Goal: Task Accomplishment & Management: Use online tool/utility

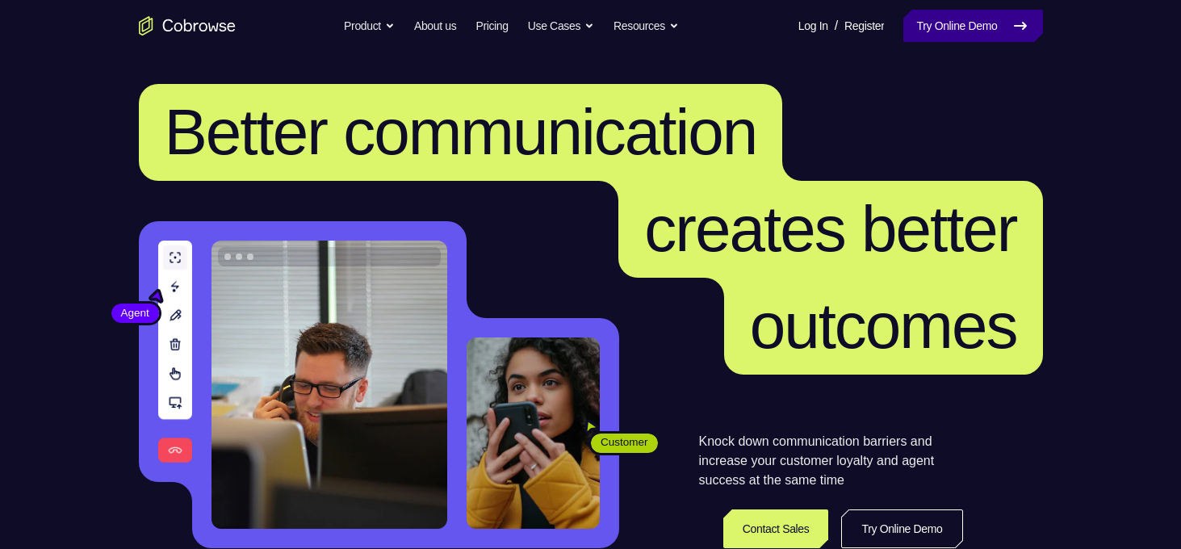
click at [929, 37] on link "Try Online Demo" at bounding box center [973, 26] width 139 height 32
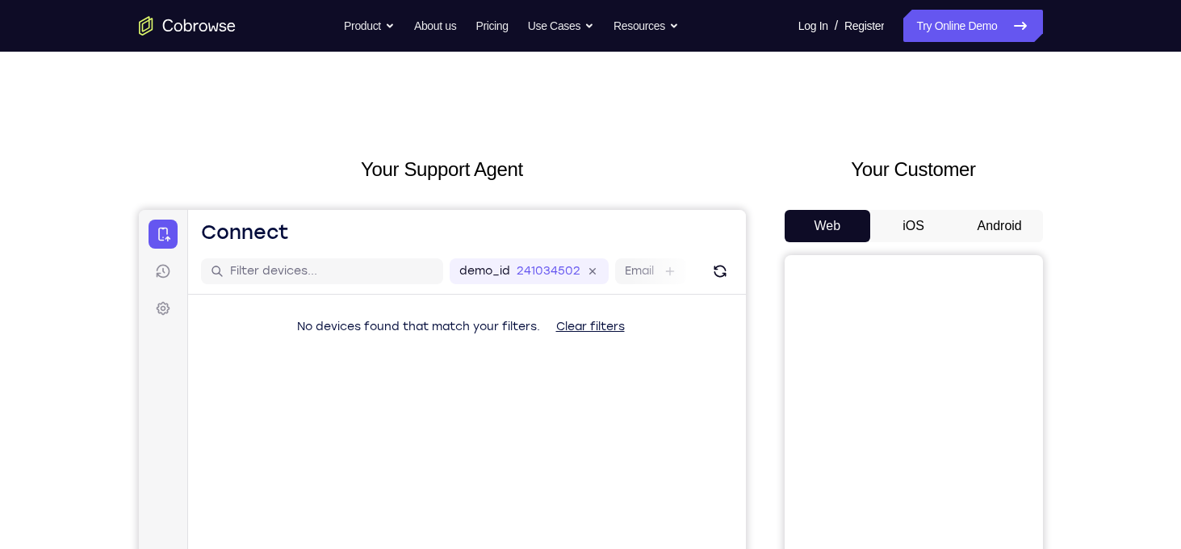
click at [1000, 229] on button "Android" at bounding box center [1000, 226] width 86 height 32
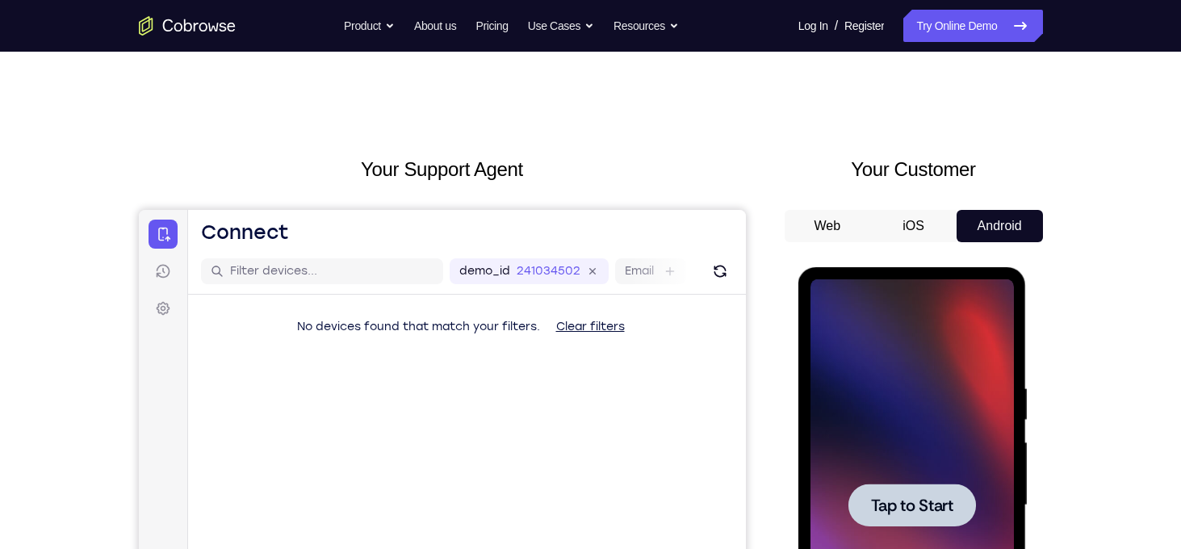
scroll to position [265, 0]
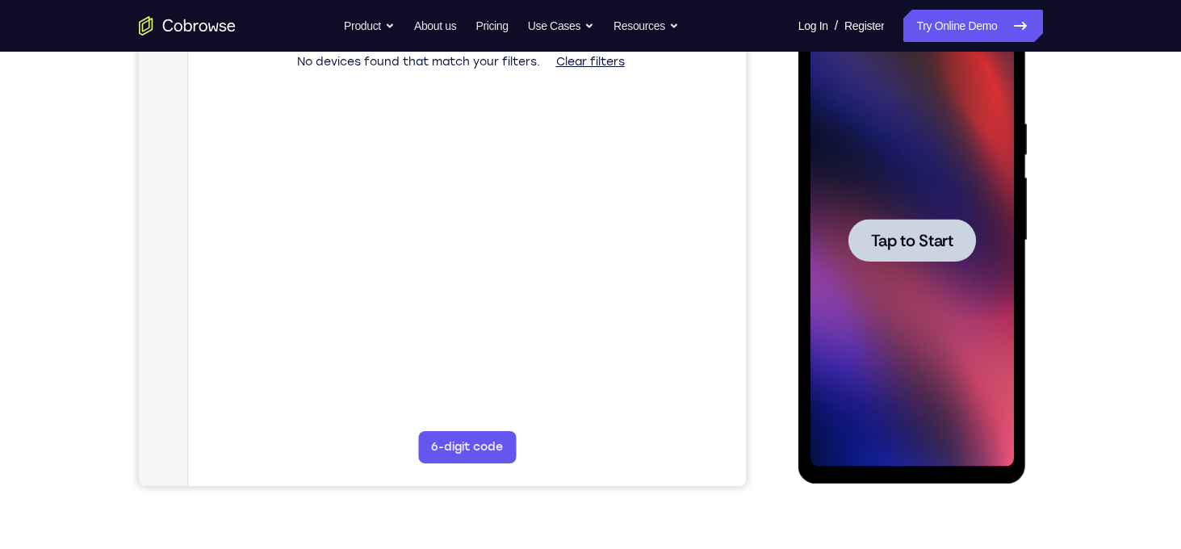
click at [925, 238] on span "Tap to Start" at bounding box center [912, 241] width 82 height 16
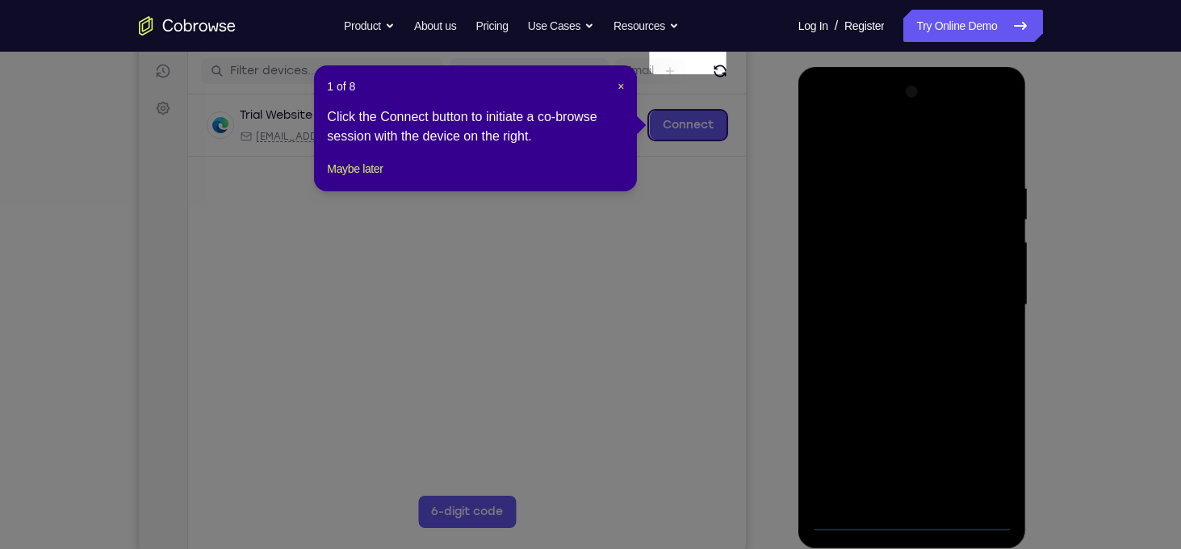
scroll to position [199, 0]
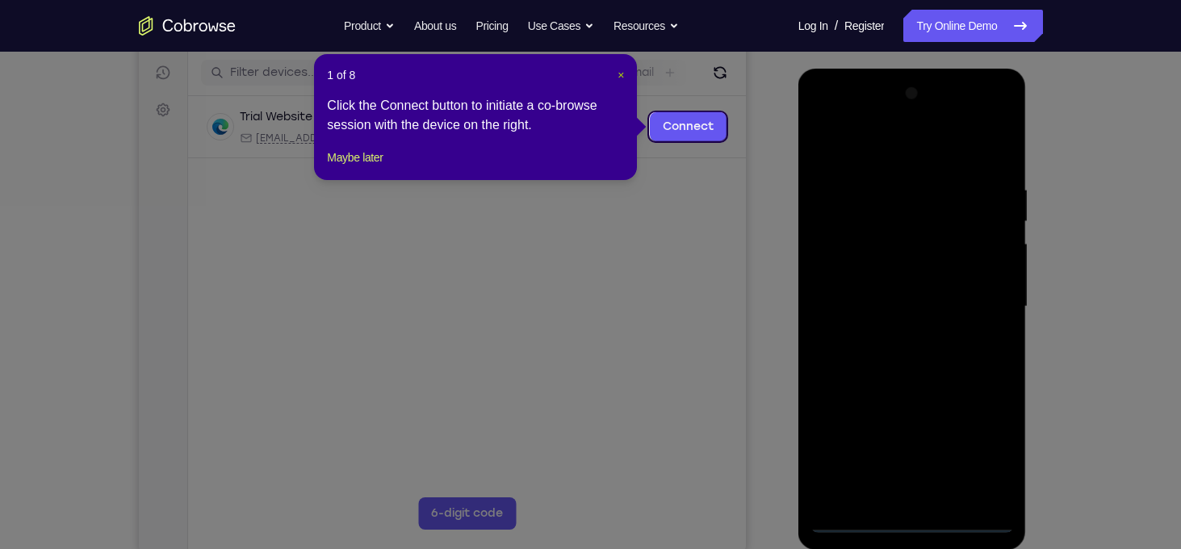
click at [620, 73] on span "×" at bounding box center [621, 75] width 6 height 13
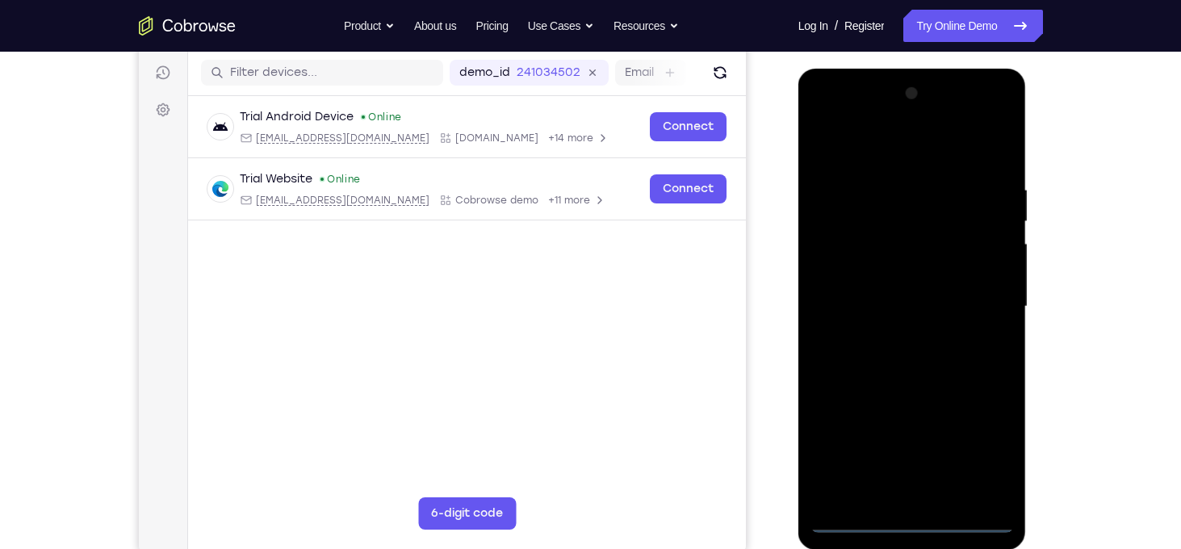
click at [914, 527] on div at bounding box center [912, 307] width 203 height 452
click at [989, 450] on div at bounding box center [912, 307] width 203 height 452
click at [883, 154] on div at bounding box center [912, 307] width 203 height 452
click at [975, 289] on div at bounding box center [912, 307] width 203 height 452
click at [895, 340] on div at bounding box center [912, 307] width 203 height 452
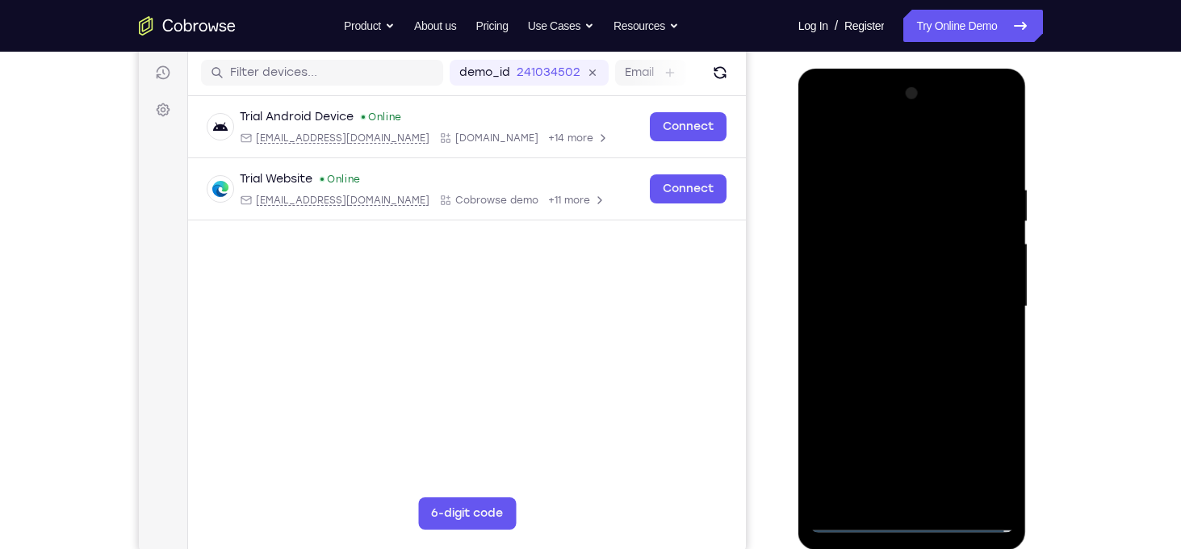
click at [893, 283] on div at bounding box center [912, 307] width 203 height 452
click at [905, 310] on div at bounding box center [912, 307] width 203 height 452
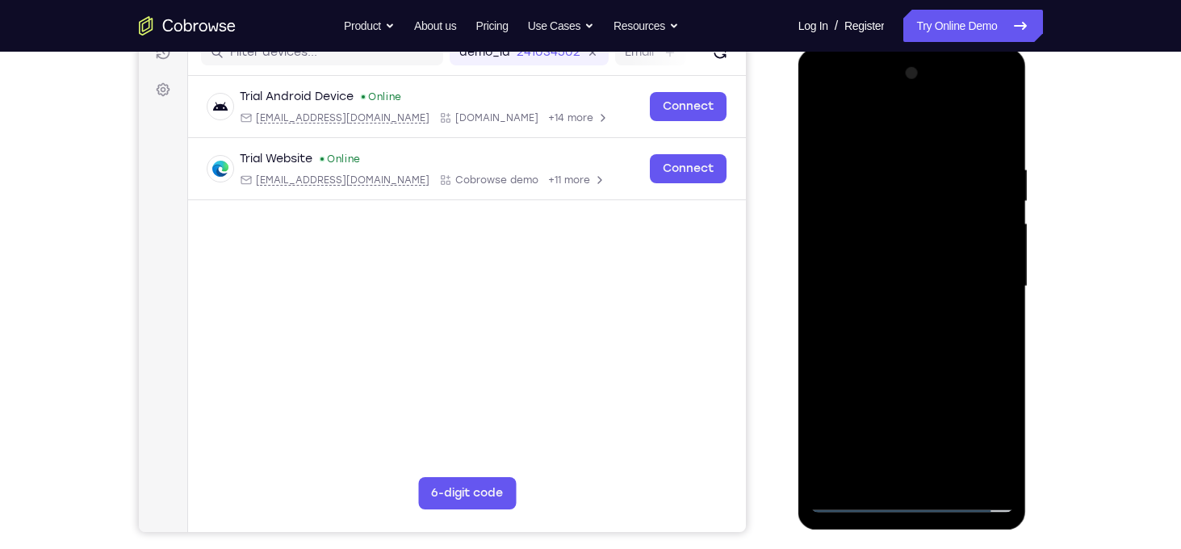
scroll to position [218, 0]
click at [930, 333] on div at bounding box center [912, 287] width 203 height 452
click at [992, 309] on div at bounding box center [912, 287] width 203 height 452
click at [865, 262] on div at bounding box center [912, 287] width 203 height 452
click at [868, 260] on div at bounding box center [912, 287] width 203 height 452
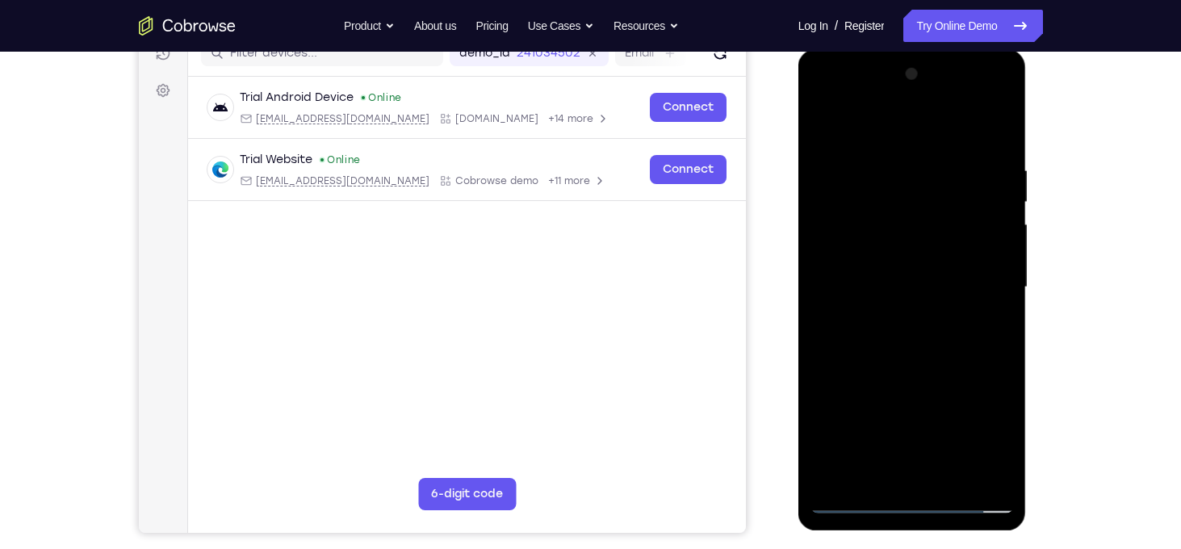
click at [866, 262] on div at bounding box center [912, 287] width 203 height 452
click at [993, 439] on div at bounding box center [912, 287] width 203 height 452
click at [993, 417] on div at bounding box center [912, 287] width 203 height 452
click at [962, 285] on div at bounding box center [912, 287] width 203 height 452
click at [897, 342] on div at bounding box center [912, 287] width 203 height 452
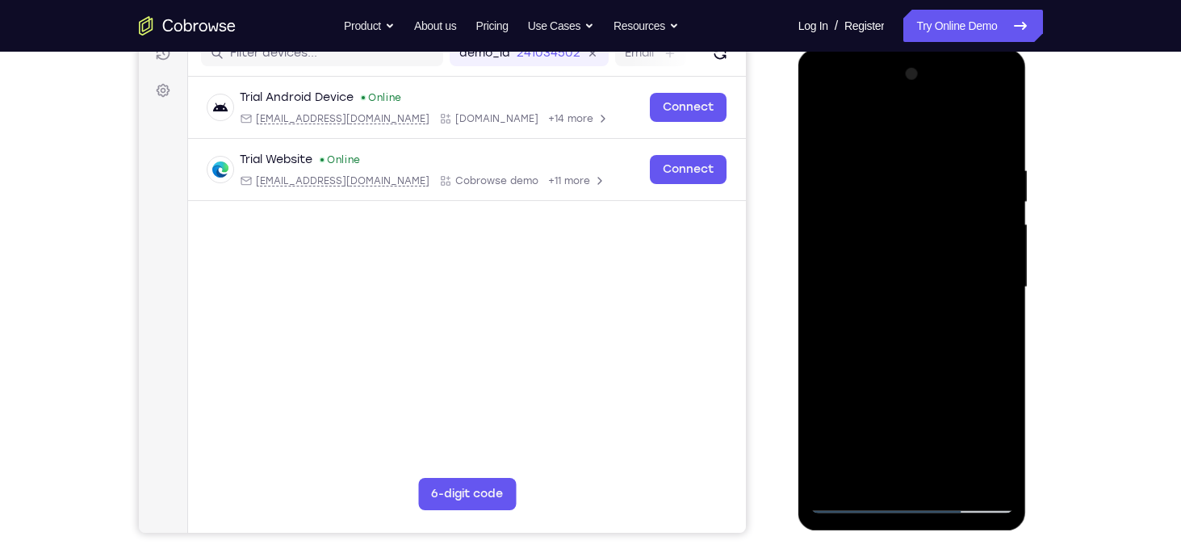
click at [901, 382] on div at bounding box center [912, 287] width 203 height 452
click at [909, 287] on div at bounding box center [912, 287] width 203 height 452
click at [911, 272] on div at bounding box center [912, 287] width 203 height 452
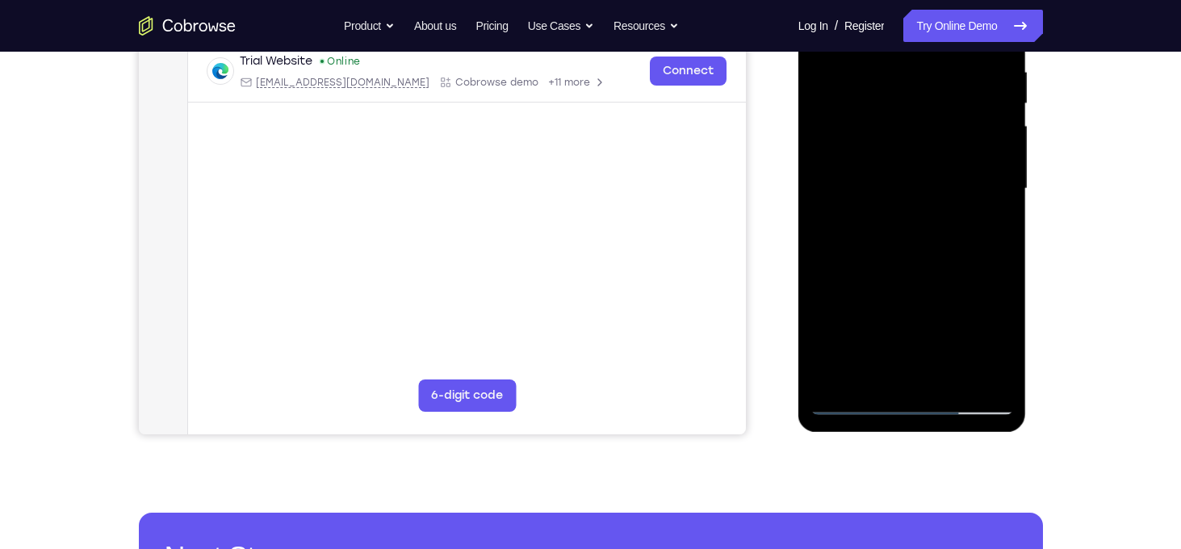
scroll to position [317, 0]
drag, startPoint x: 940, startPoint y: 370, endPoint x: 946, endPoint y: 277, distance: 93.1
click at [946, 277] on div at bounding box center [912, 189] width 203 height 452
click at [950, 374] on div at bounding box center [912, 189] width 203 height 452
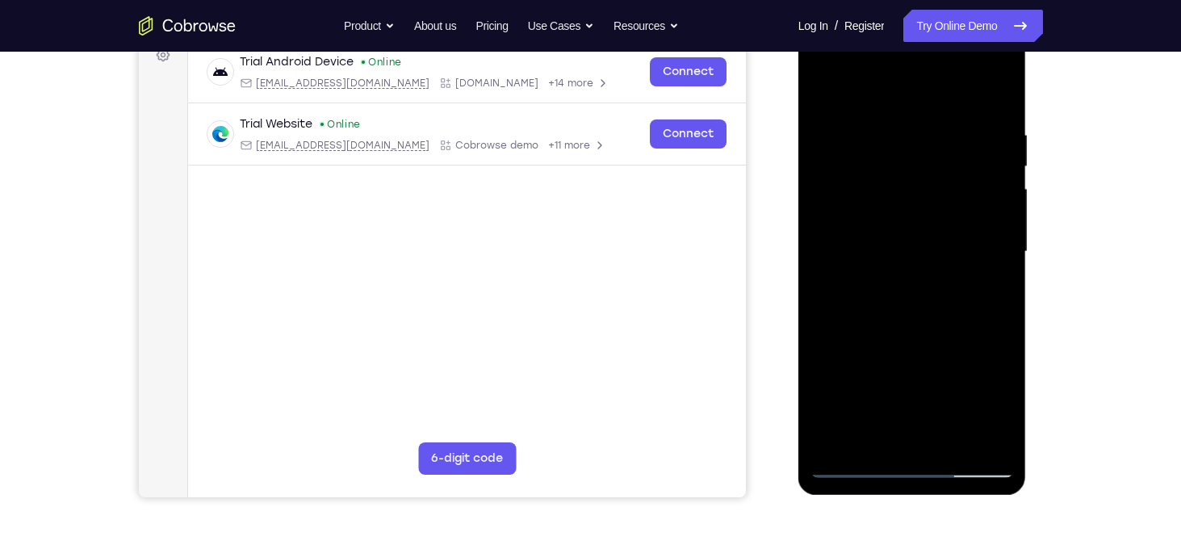
scroll to position [253, 0]
click at [833, 363] on div at bounding box center [912, 253] width 203 height 452
drag, startPoint x: 833, startPoint y: 363, endPoint x: 829, endPoint y: 396, distance: 32.5
click at [829, 396] on div at bounding box center [912, 253] width 203 height 452
drag, startPoint x: 829, startPoint y: 396, endPoint x: 722, endPoint y: 34, distance: 377.4
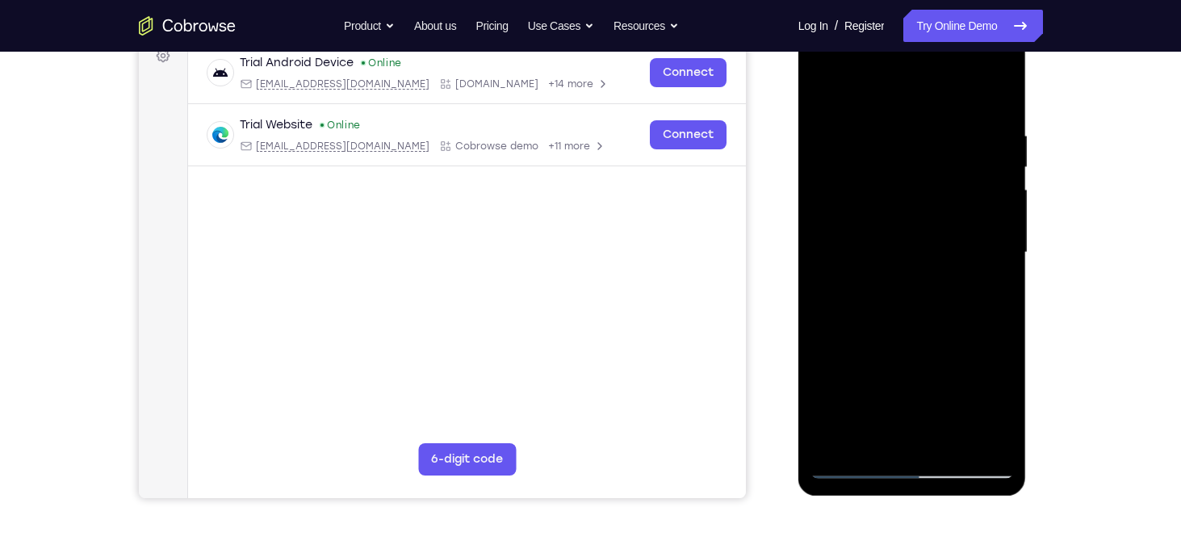
click at [799, 34] on html "Online web based iOS Simulators and Android Emulators. Run iPhone, iPad, Mobile…" at bounding box center [914, 257] width 230 height 484
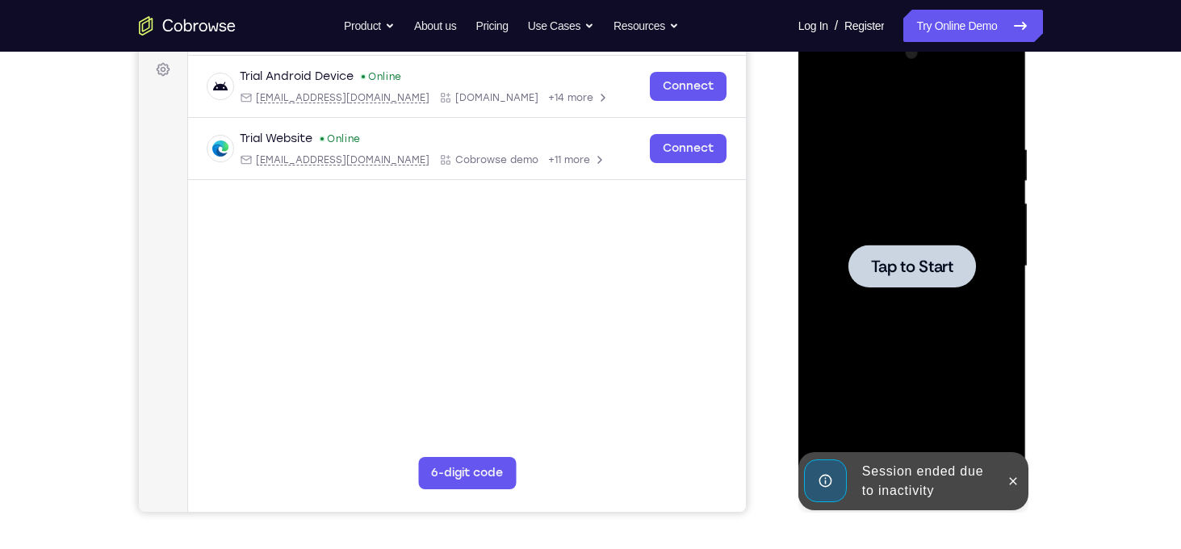
click at [905, 286] on div at bounding box center [913, 266] width 128 height 43
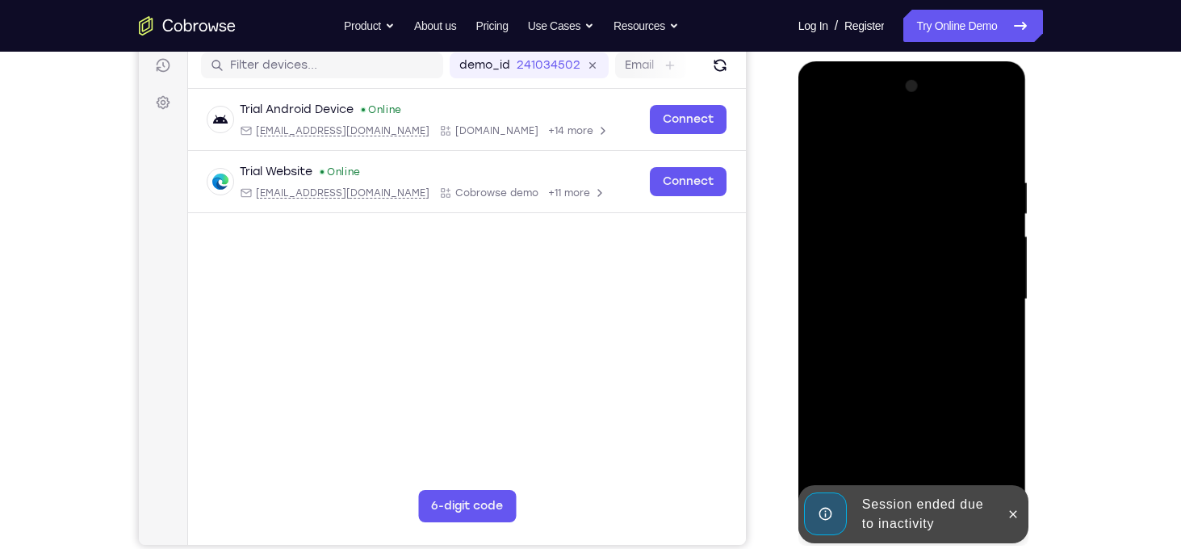
scroll to position [207, 0]
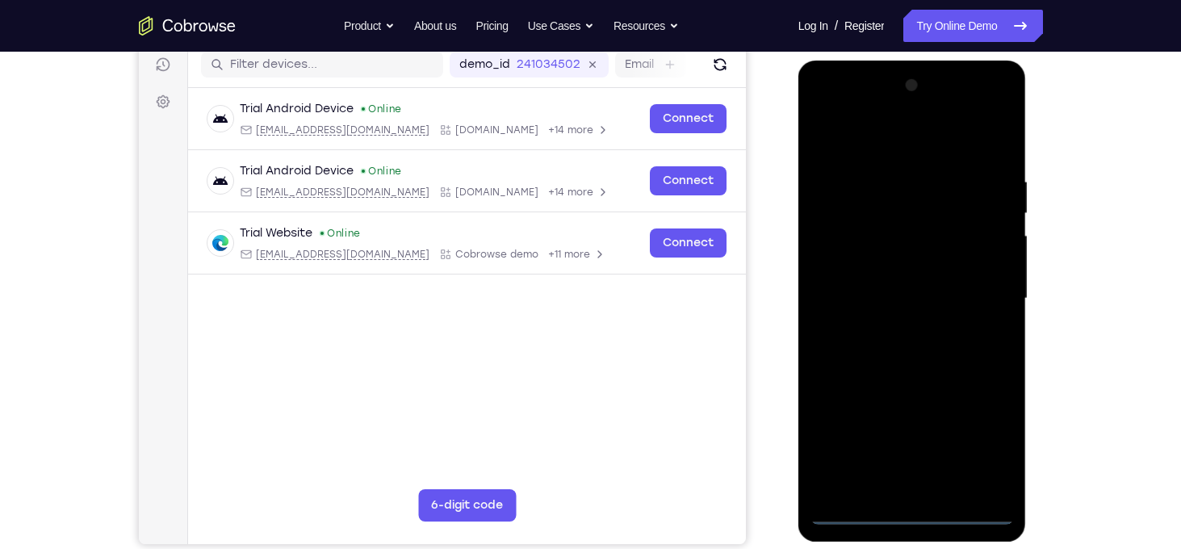
click at [914, 510] on div at bounding box center [912, 299] width 203 height 452
click at [984, 451] on div at bounding box center [912, 299] width 203 height 452
click at [909, 510] on div at bounding box center [912, 299] width 203 height 452
click at [849, 446] on div at bounding box center [912, 299] width 203 height 452
click at [980, 424] on div at bounding box center [912, 299] width 203 height 452
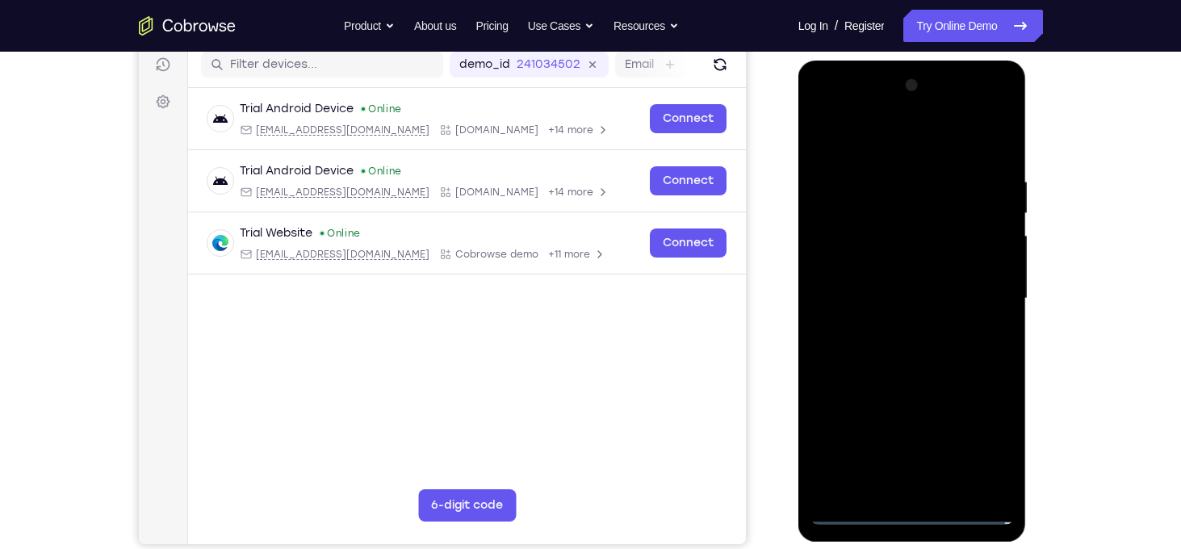
click at [908, 440] on div at bounding box center [912, 299] width 203 height 452
click at [859, 354] on div at bounding box center [912, 299] width 203 height 452
click at [916, 352] on div at bounding box center [912, 299] width 203 height 452
click at [920, 480] on div at bounding box center [912, 299] width 203 height 452
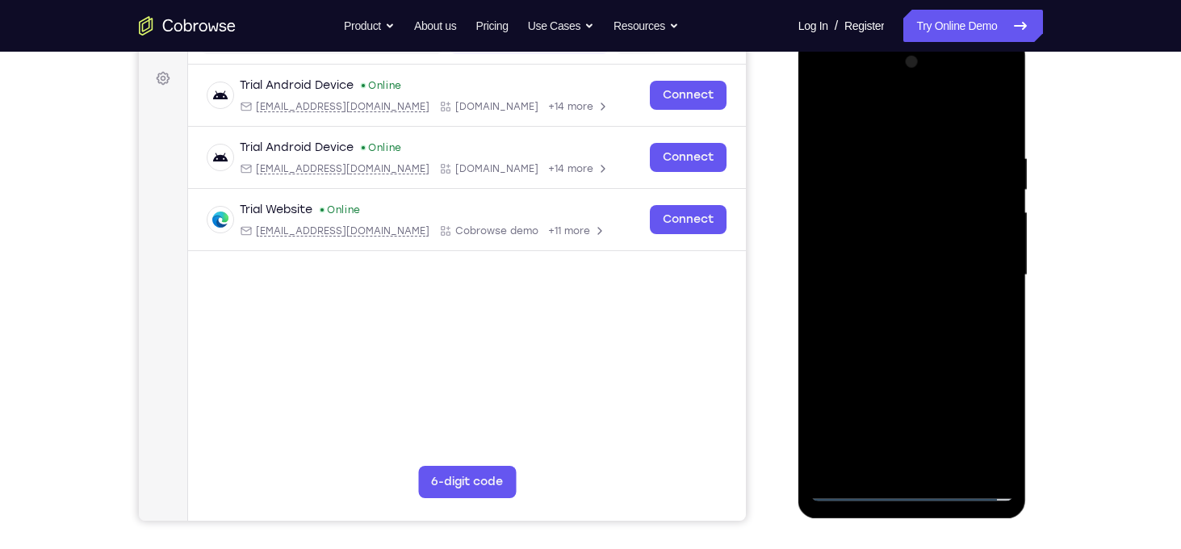
scroll to position [233, 0]
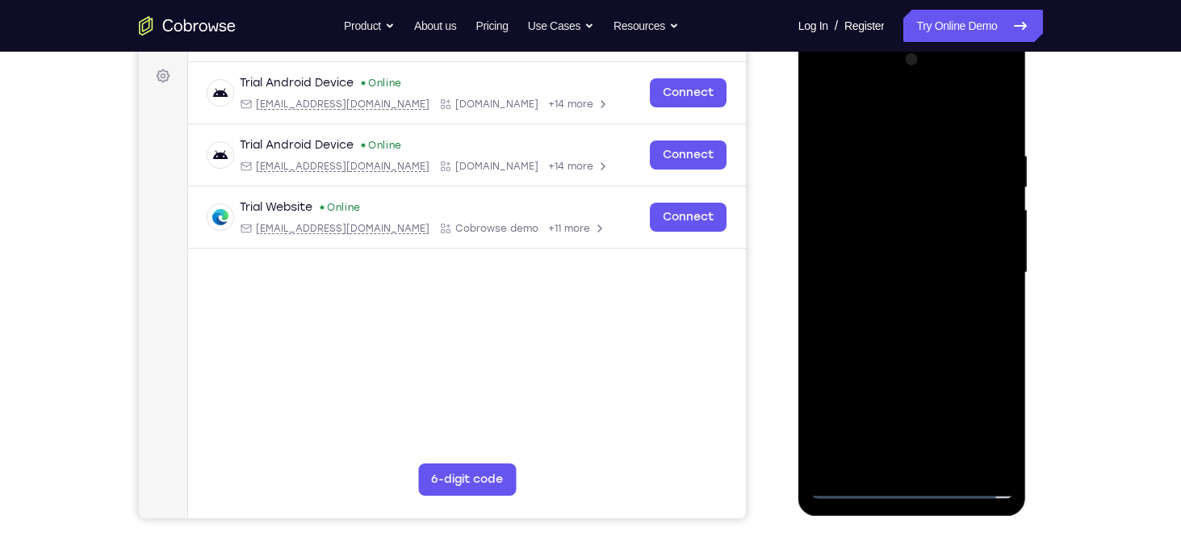
click at [914, 340] on div at bounding box center [912, 273] width 203 height 452
click at [910, 329] on div at bounding box center [912, 273] width 203 height 452
click at [920, 433] on div at bounding box center [912, 273] width 203 height 452
click at [909, 436] on div at bounding box center [912, 273] width 203 height 452
click at [992, 402] on div at bounding box center [912, 273] width 203 height 452
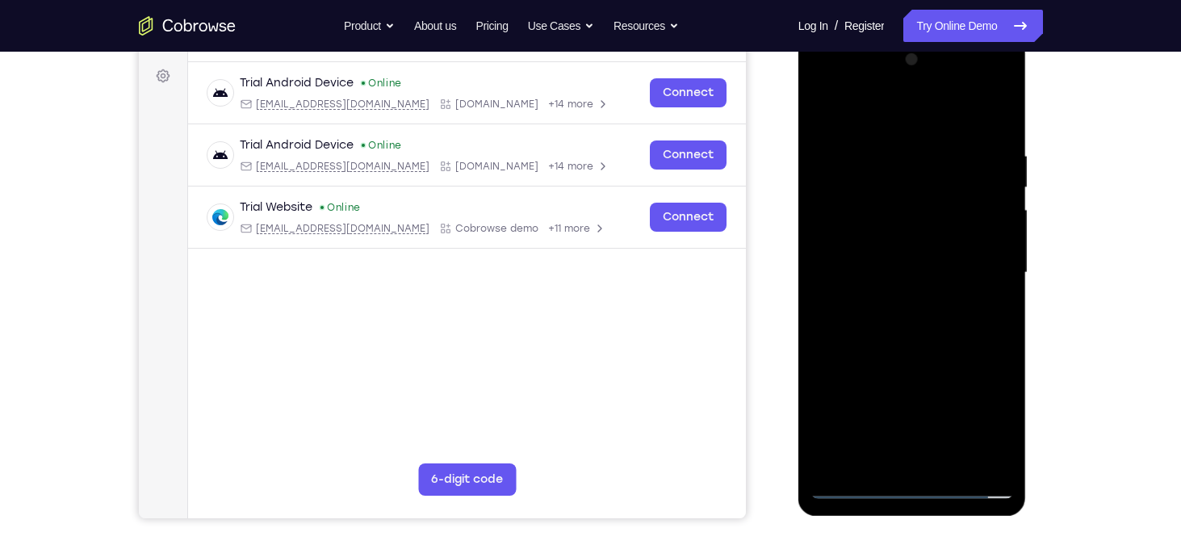
click at [909, 409] on div at bounding box center [912, 273] width 203 height 452
click at [867, 328] on div at bounding box center [912, 273] width 203 height 452
click at [913, 314] on div at bounding box center [912, 273] width 203 height 452
click at [853, 378] on div at bounding box center [912, 273] width 203 height 452
click at [920, 408] on div at bounding box center [912, 273] width 203 height 452
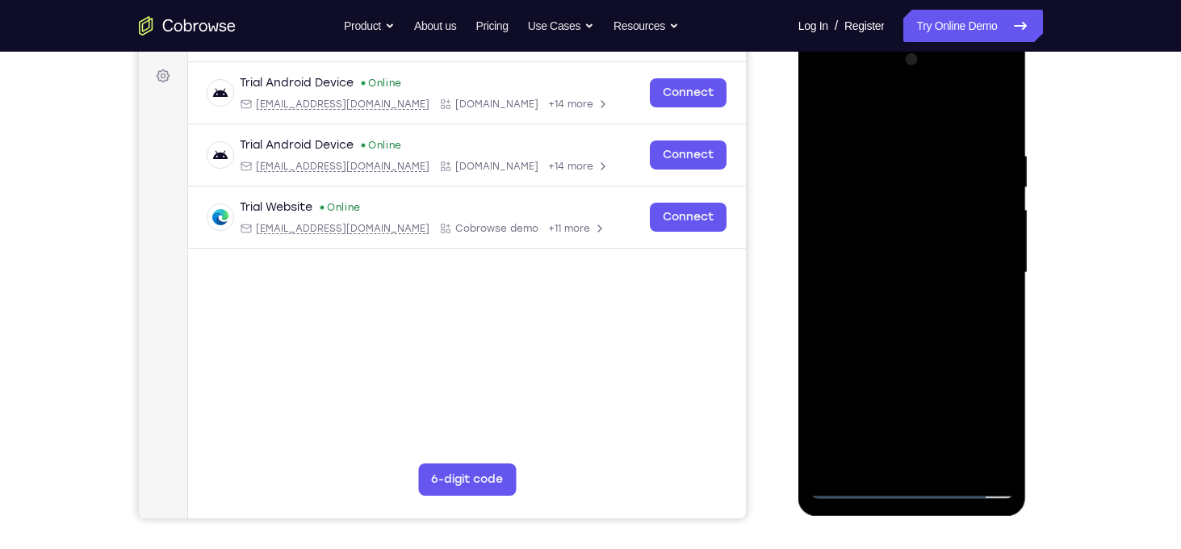
click at [913, 392] on div at bounding box center [912, 273] width 203 height 452
click at [911, 405] on div at bounding box center [912, 273] width 203 height 452
click at [998, 295] on div at bounding box center [912, 273] width 203 height 452
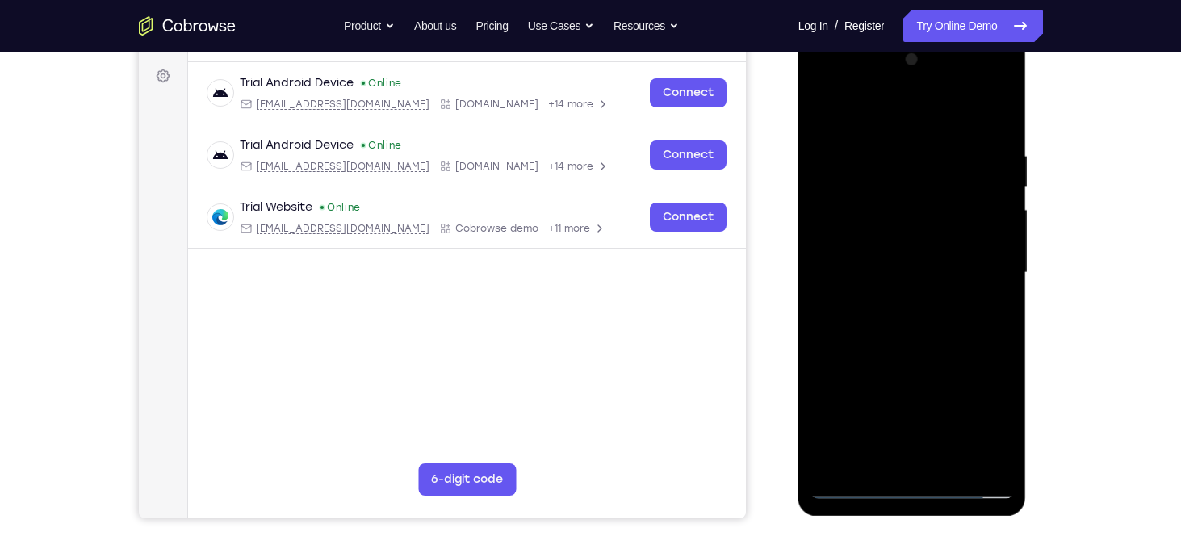
click at [912, 422] on div at bounding box center [912, 273] width 203 height 452
click at [912, 388] on div at bounding box center [912, 273] width 203 height 452
click at [912, 413] on div at bounding box center [912, 273] width 203 height 452
click at [849, 318] on div at bounding box center [912, 273] width 203 height 452
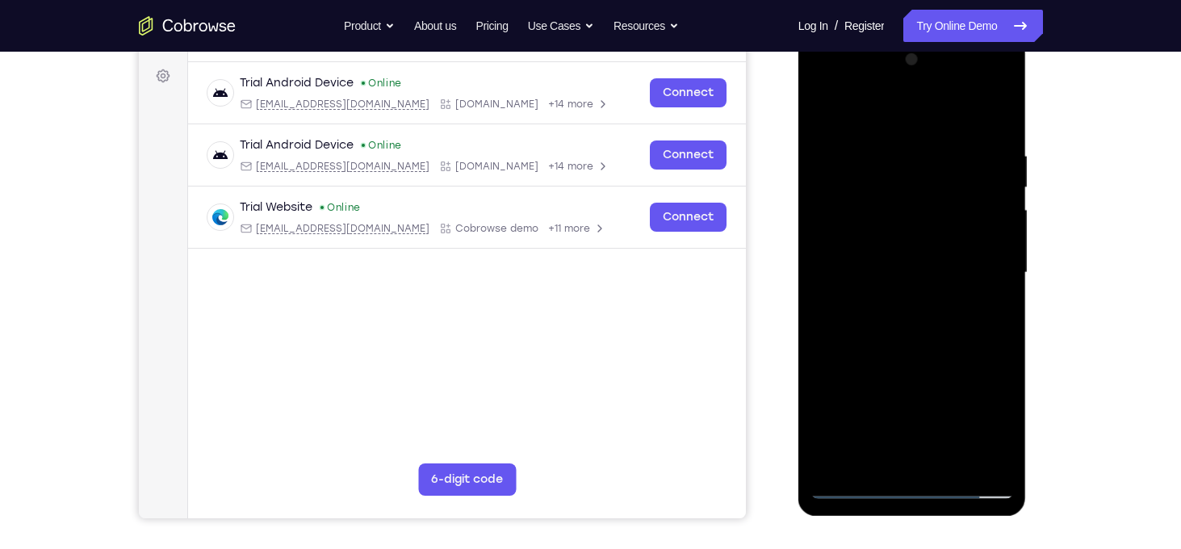
click at [909, 413] on div at bounding box center [912, 273] width 203 height 452
click at [859, 354] on div at bounding box center [912, 273] width 203 height 452
click at [925, 455] on div at bounding box center [912, 273] width 203 height 452
click at [913, 426] on div at bounding box center [912, 273] width 203 height 452
click at [887, 451] on div at bounding box center [912, 273] width 203 height 452
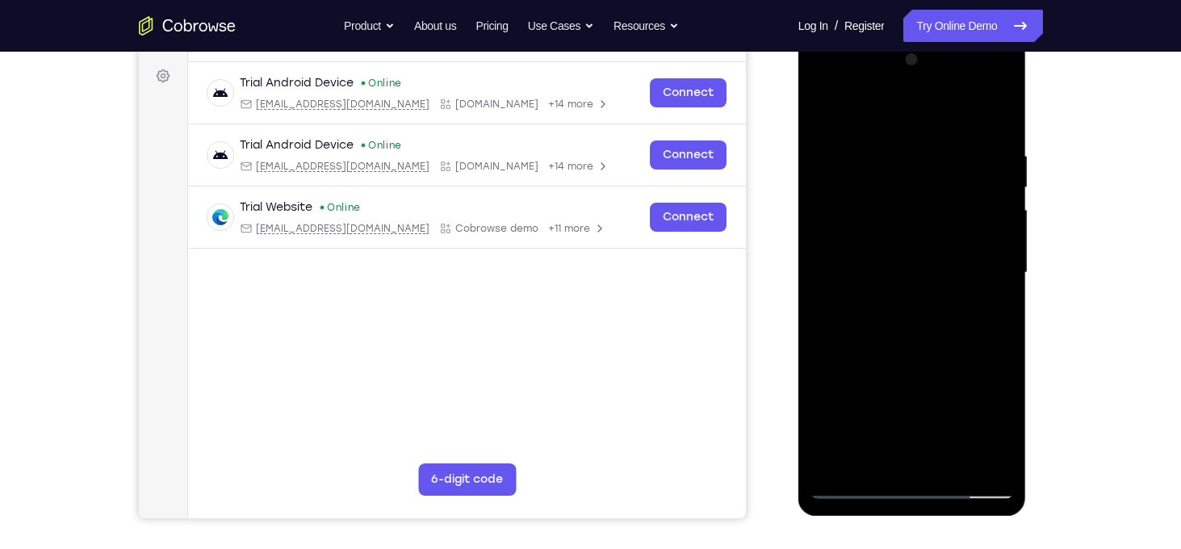
drag, startPoint x: 970, startPoint y: 145, endPoint x: 866, endPoint y: 236, distance: 137.3
click at [866, 236] on div at bounding box center [912, 273] width 203 height 452
click at [992, 85] on div at bounding box center [912, 273] width 203 height 452
click at [903, 306] on div at bounding box center [912, 273] width 203 height 452
click at [906, 149] on div at bounding box center [912, 273] width 203 height 452
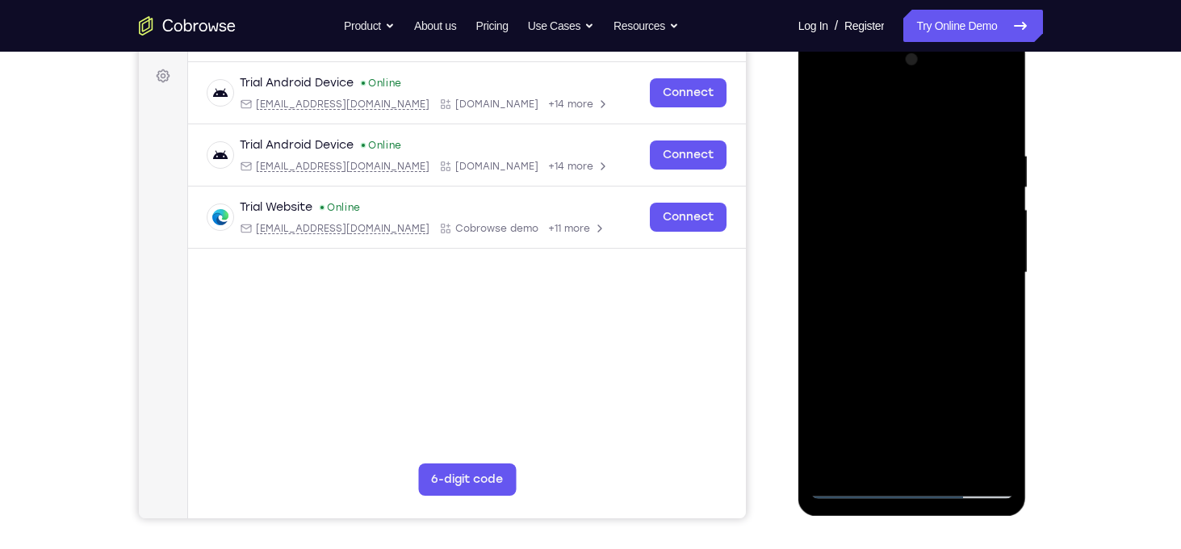
click at [927, 257] on div at bounding box center [912, 273] width 203 height 452
click at [967, 280] on div at bounding box center [912, 273] width 203 height 452
click at [947, 460] on div at bounding box center [912, 273] width 203 height 452
click at [988, 461] on div at bounding box center [912, 273] width 203 height 452
click at [906, 481] on div at bounding box center [912, 273] width 203 height 452
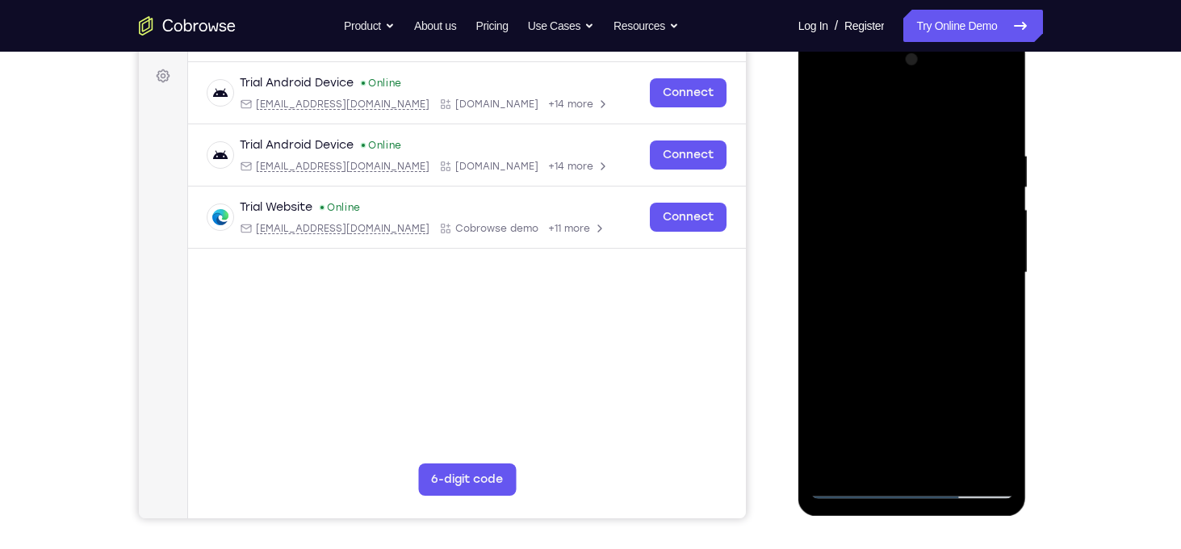
click at [906, 481] on div at bounding box center [912, 273] width 203 height 452
click at [918, 490] on div at bounding box center [912, 273] width 203 height 452
drag, startPoint x: 984, startPoint y: 297, endPoint x: 822, endPoint y: 299, distance: 162.3
click at [822, 299] on div at bounding box center [912, 273] width 203 height 452
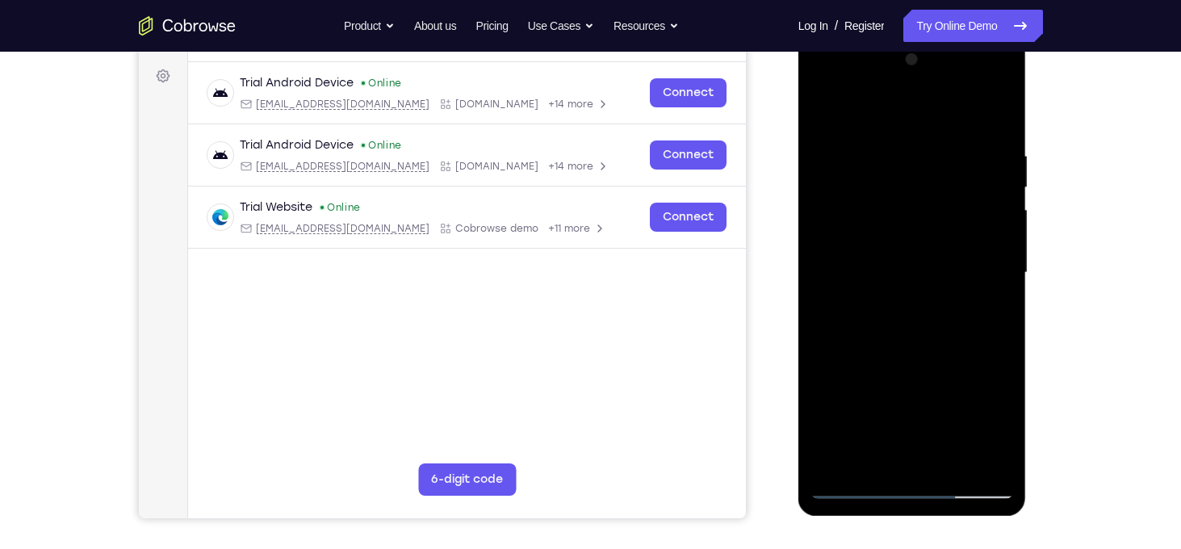
drag, startPoint x: 915, startPoint y: 301, endPoint x: 620, endPoint y: 358, distance: 300.1
click at [799, 358] on html "Online web based iOS Simulators and Android Emulators. Run iPhone, iPad, Mobile…" at bounding box center [914, 277] width 230 height 484
drag, startPoint x: 885, startPoint y: 309, endPoint x: 914, endPoint y: 38, distance: 272.9
click at [914, 38] on div at bounding box center [913, 275] width 229 height 481
drag, startPoint x: 942, startPoint y: 161, endPoint x: 940, endPoint y: 131, distance: 29.9
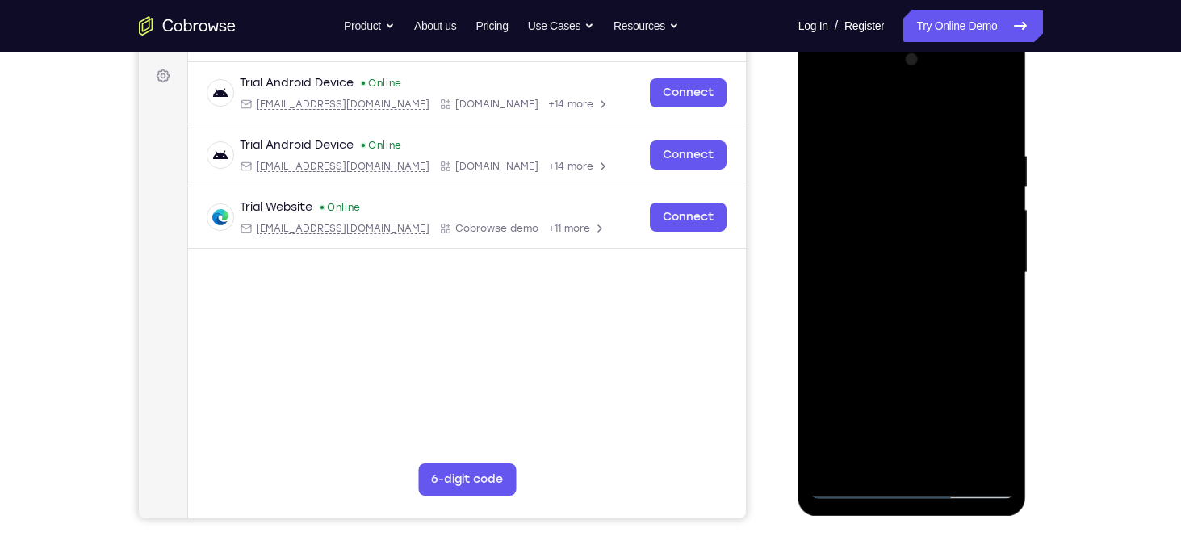
click at [940, 131] on div at bounding box center [912, 273] width 203 height 452
click at [900, 127] on div at bounding box center [912, 273] width 203 height 452
click at [970, 257] on div at bounding box center [912, 273] width 203 height 452
click at [894, 302] on div at bounding box center [912, 273] width 203 height 452
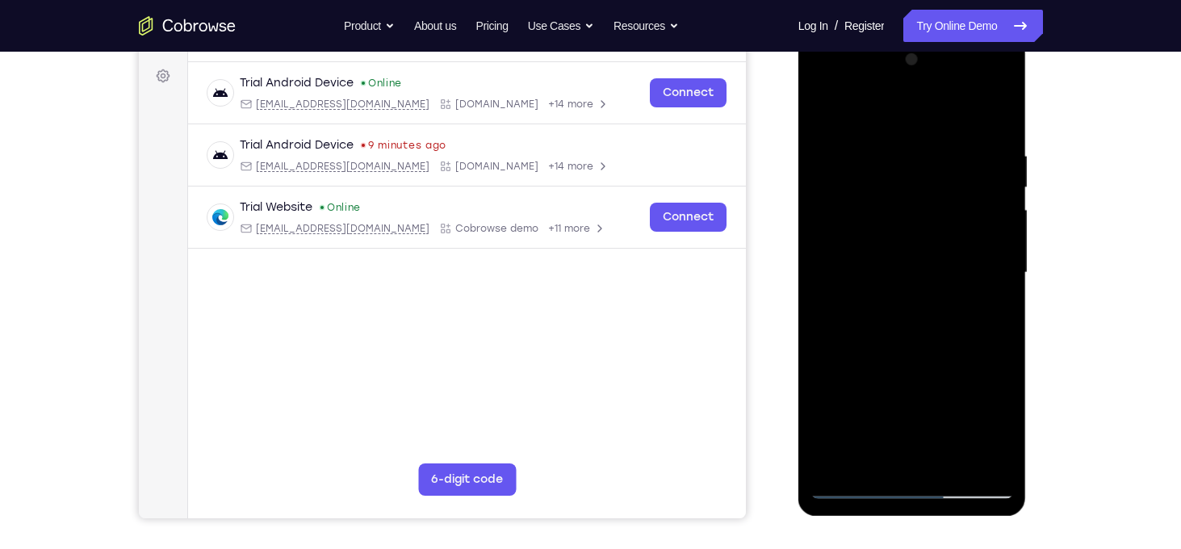
click at [931, 258] on div at bounding box center [912, 273] width 203 height 452
click at [994, 198] on div at bounding box center [912, 273] width 203 height 452
click at [960, 242] on div at bounding box center [912, 273] width 203 height 452
click at [950, 269] on div at bounding box center [912, 273] width 203 height 452
click at [886, 367] on div at bounding box center [912, 273] width 203 height 452
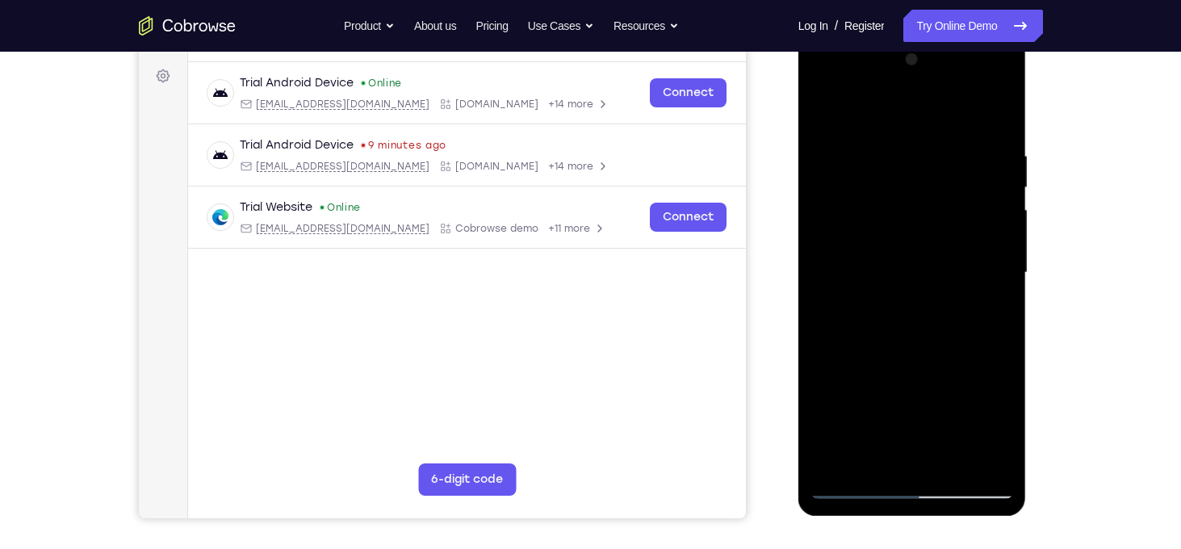
click at [908, 266] on div at bounding box center [912, 273] width 203 height 452
click at [913, 275] on div at bounding box center [912, 273] width 203 height 452
drag, startPoint x: 963, startPoint y: 363, endPoint x: 996, endPoint y: 162, distance: 203.0
click at [996, 162] on div at bounding box center [912, 273] width 203 height 452
click at [945, 450] on div at bounding box center [912, 273] width 203 height 452
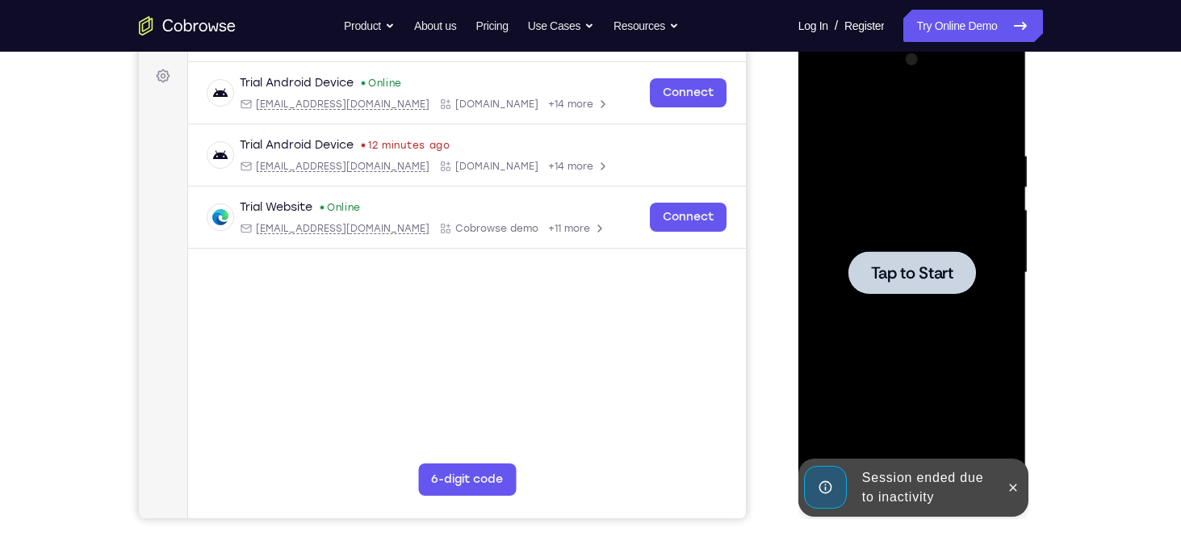
click at [916, 265] on span "Tap to Start" at bounding box center [912, 273] width 82 height 16
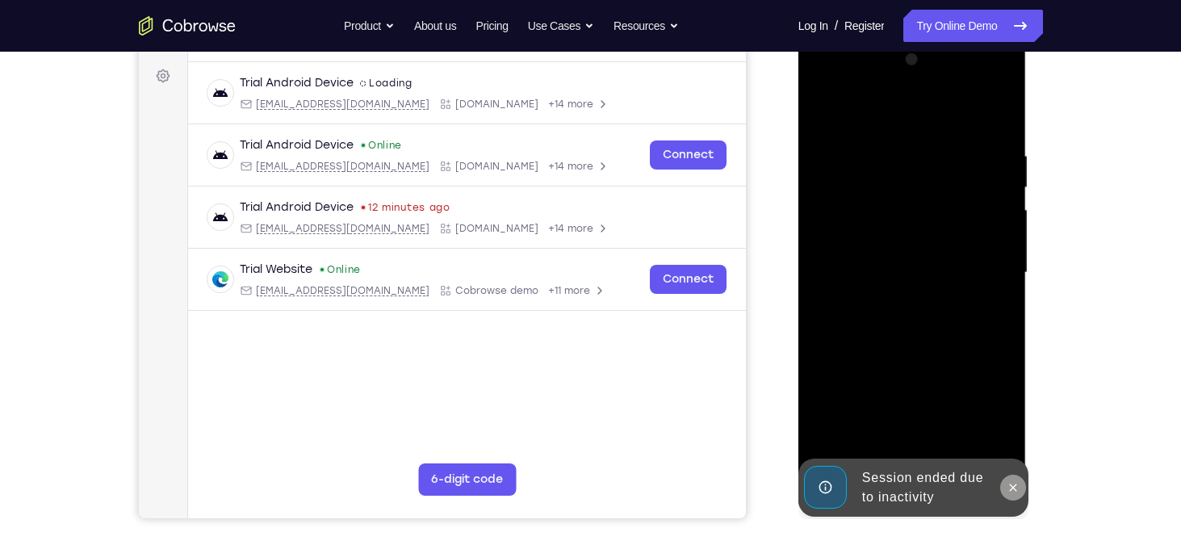
click at [1009, 480] on button at bounding box center [1013, 488] width 26 height 26
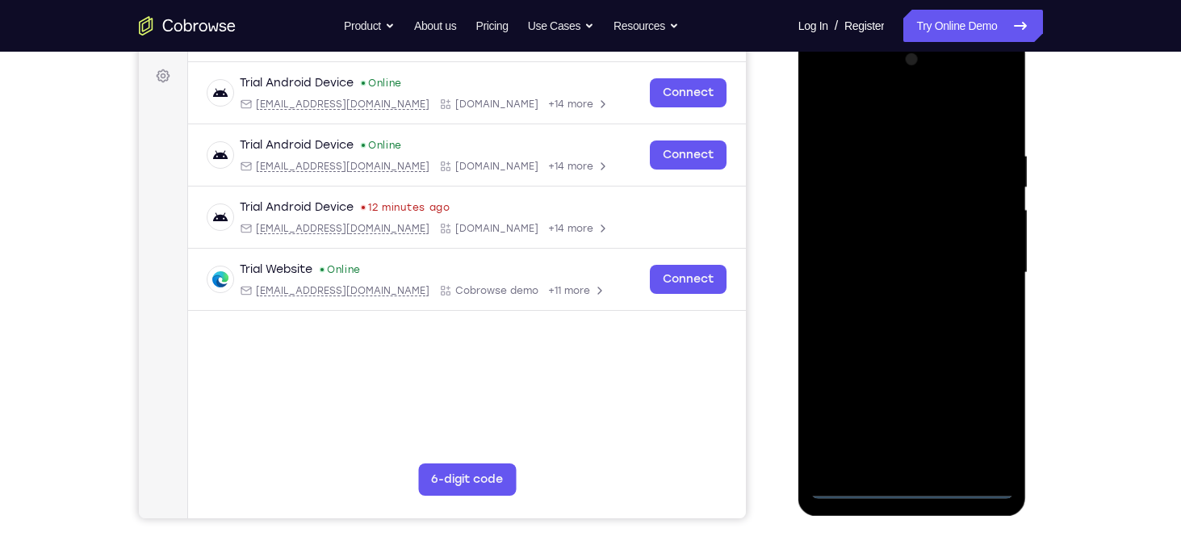
click at [916, 488] on div at bounding box center [912, 273] width 203 height 452
click at [971, 415] on div at bounding box center [912, 273] width 203 height 452
click at [915, 119] on div at bounding box center [912, 273] width 203 height 452
click at [985, 279] on div at bounding box center [912, 273] width 203 height 452
click at [897, 300] on div at bounding box center [912, 273] width 203 height 452
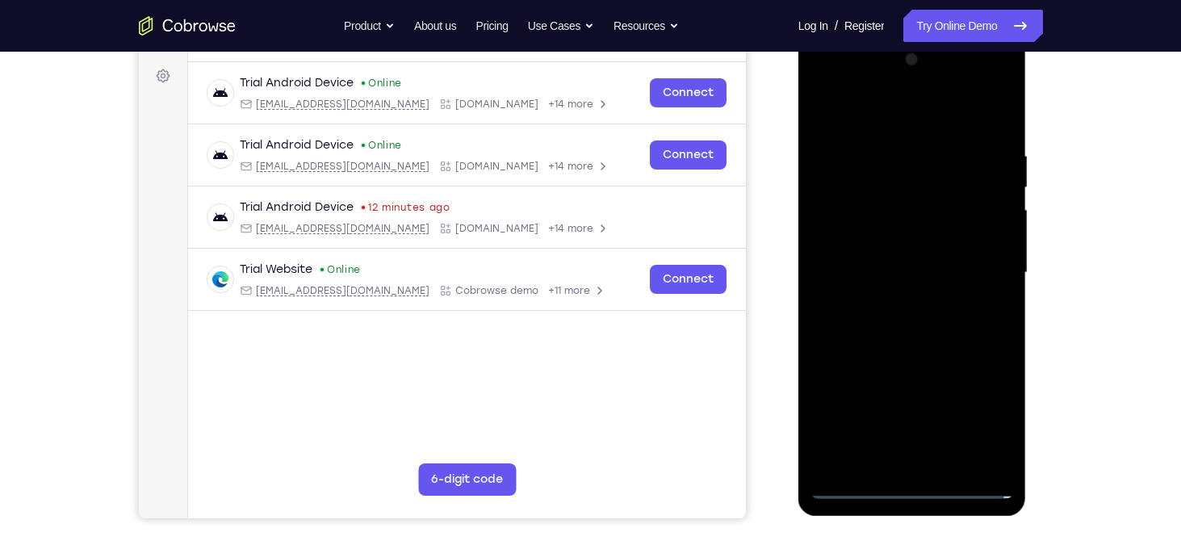
click at [902, 267] on div at bounding box center [912, 273] width 203 height 452
click at [912, 241] on div at bounding box center [912, 273] width 203 height 452
click at [971, 278] on div at bounding box center [912, 273] width 203 height 452
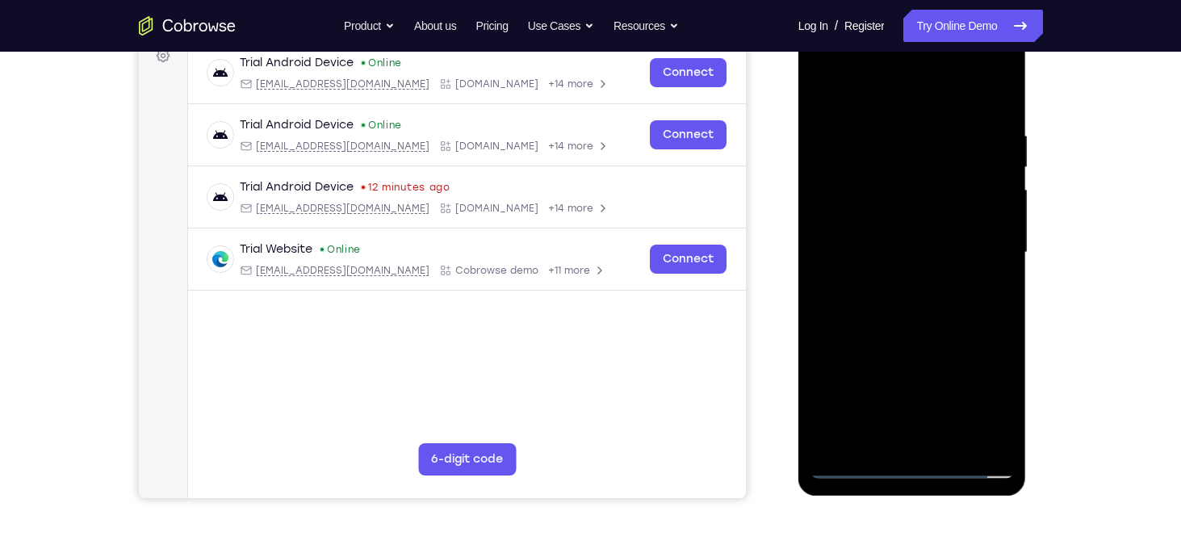
scroll to position [252, 0]
click at [965, 317] on div at bounding box center [912, 253] width 203 height 452
drag, startPoint x: 887, startPoint y: 88, endPoint x: 892, endPoint y: -25, distance: 113.2
click at [892, 15] on html "Online web based iOS Simulators and Android Emulators. Run iPhone, iPad, Mobile…" at bounding box center [914, 257] width 230 height 484
click at [852, 460] on div at bounding box center [912, 253] width 203 height 452
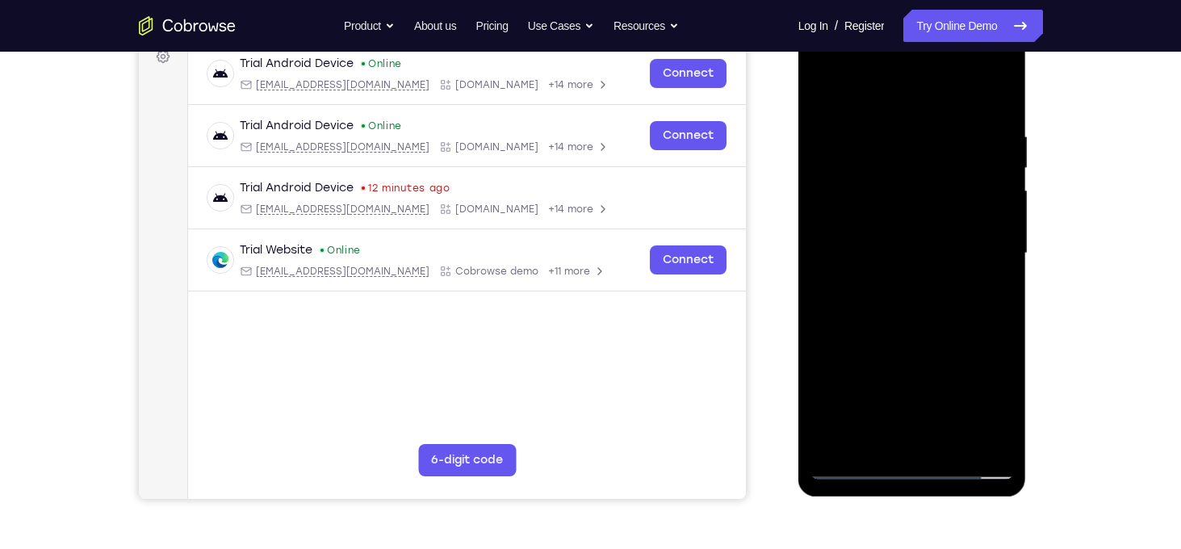
click at [851, 471] on div at bounding box center [912, 253] width 203 height 452
click at [890, 437] on div at bounding box center [912, 253] width 203 height 452
click at [856, 469] on div at bounding box center [912, 253] width 203 height 452
click at [907, 233] on div at bounding box center [912, 253] width 203 height 452
click at [912, 225] on div at bounding box center [912, 253] width 203 height 452
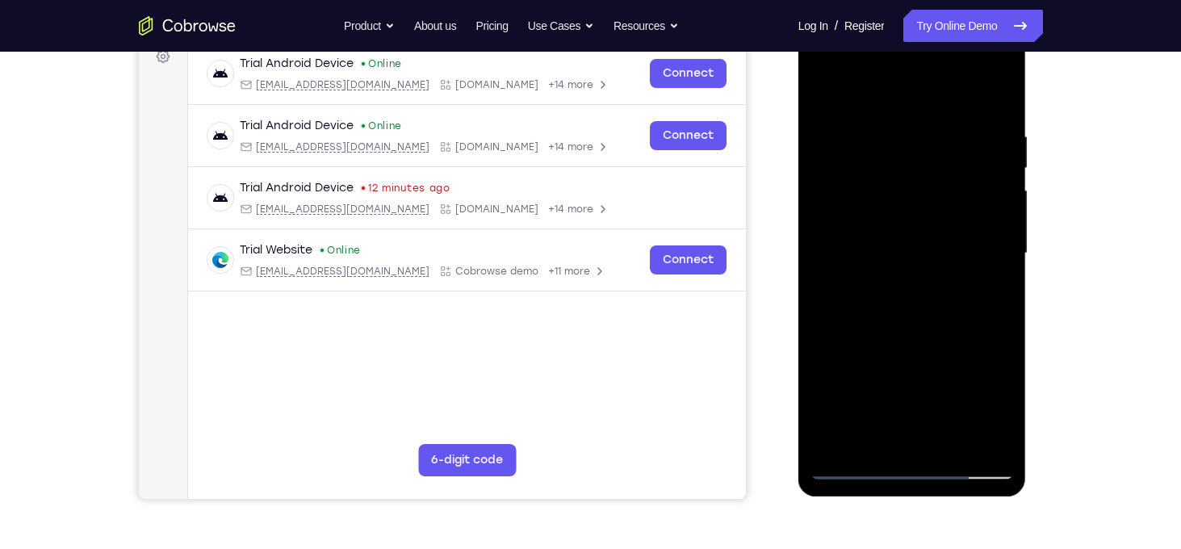
click at [912, 246] on div at bounding box center [912, 253] width 203 height 452
drag, startPoint x: 900, startPoint y: 97, endPoint x: 900, endPoint y: 35, distance: 62.2
click at [900, 35] on div at bounding box center [912, 253] width 203 height 452
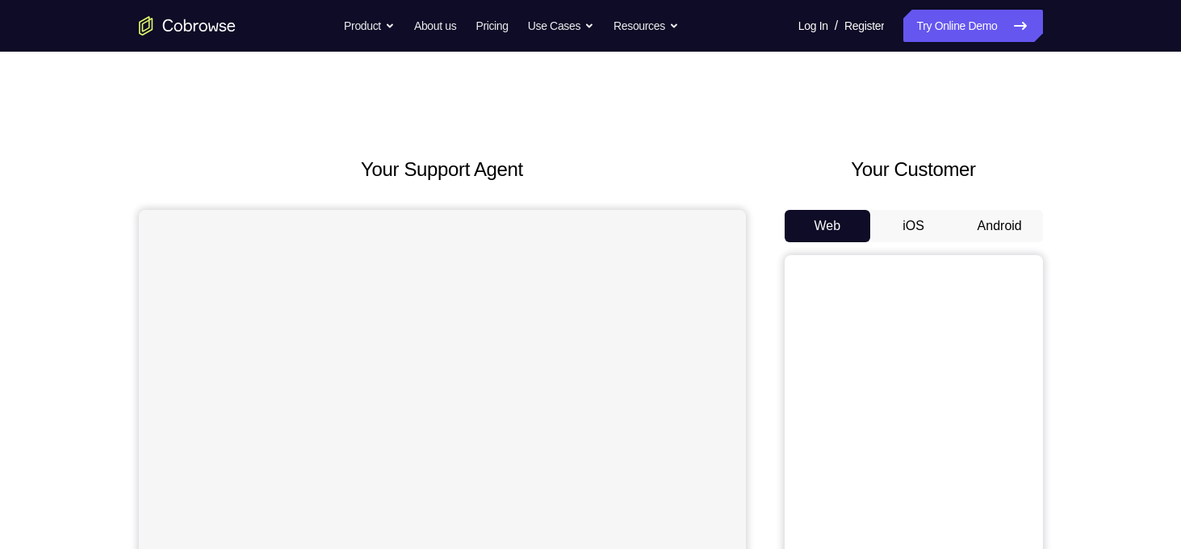
click at [995, 225] on button "Android" at bounding box center [1000, 226] width 86 height 32
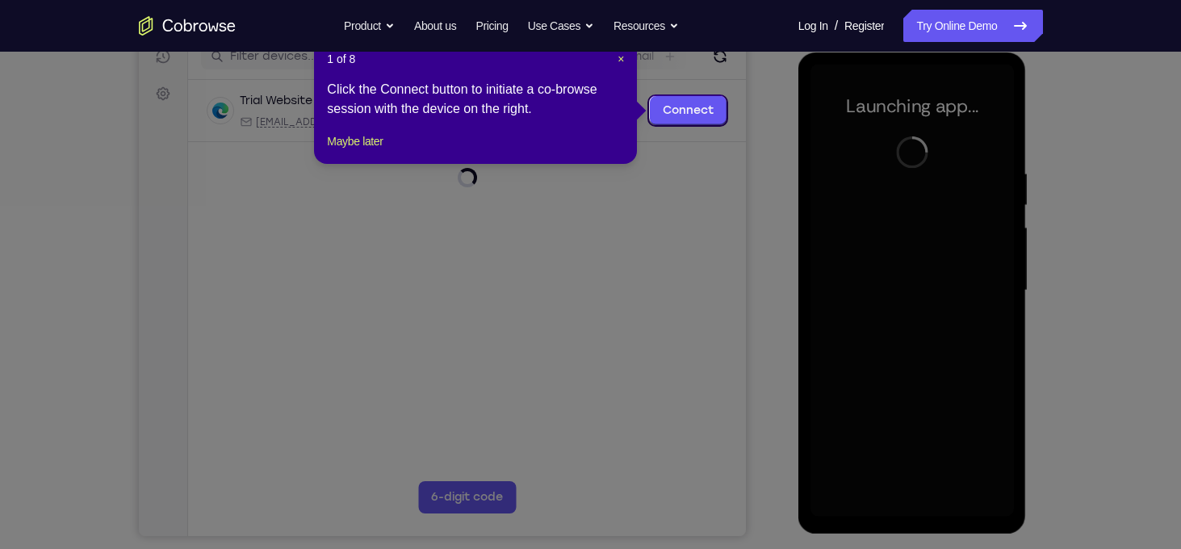
scroll to position [216, 0]
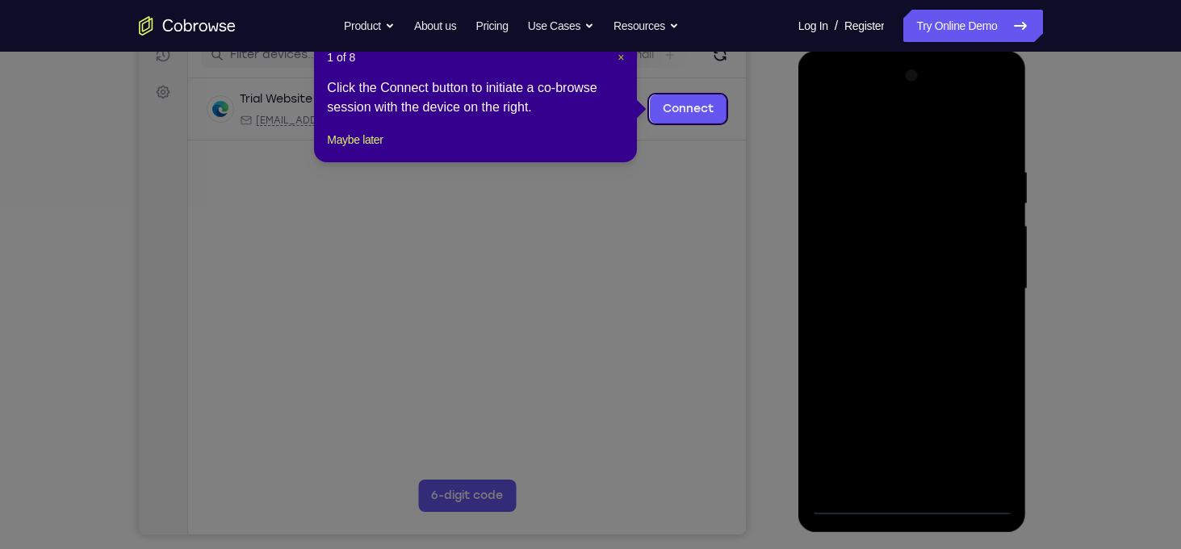
click at [619, 61] on span "×" at bounding box center [621, 57] width 6 height 13
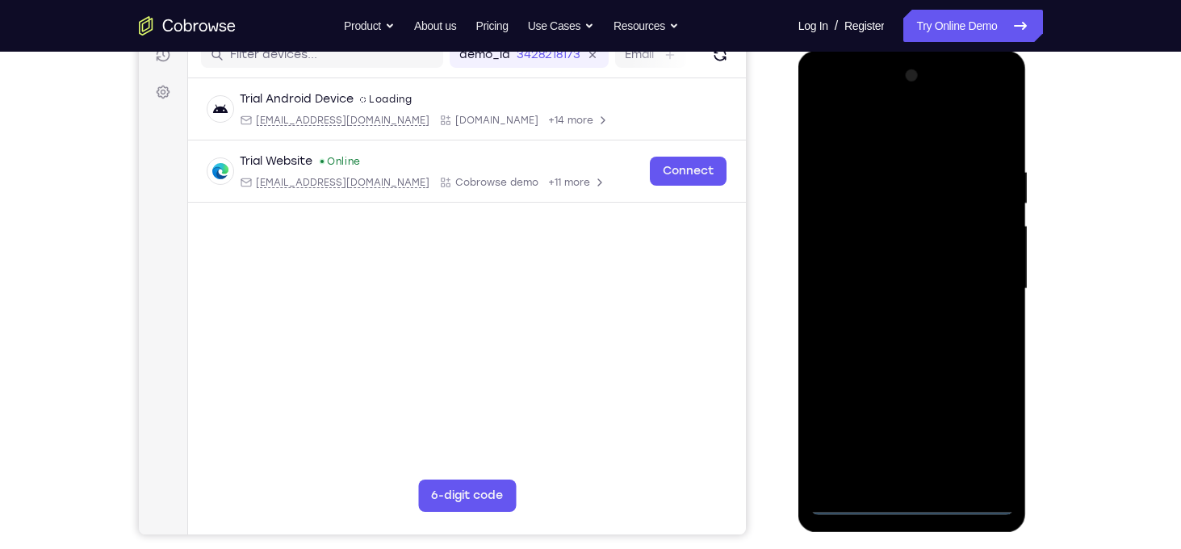
click at [903, 500] on div at bounding box center [912, 289] width 203 height 452
click at [988, 429] on div at bounding box center [912, 289] width 203 height 452
click at [873, 118] on div at bounding box center [912, 289] width 203 height 452
click at [991, 286] on div at bounding box center [912, 289] width 203 height 452
click at [895, 317] on div at bounding box center [912, 289] width 203 height 452
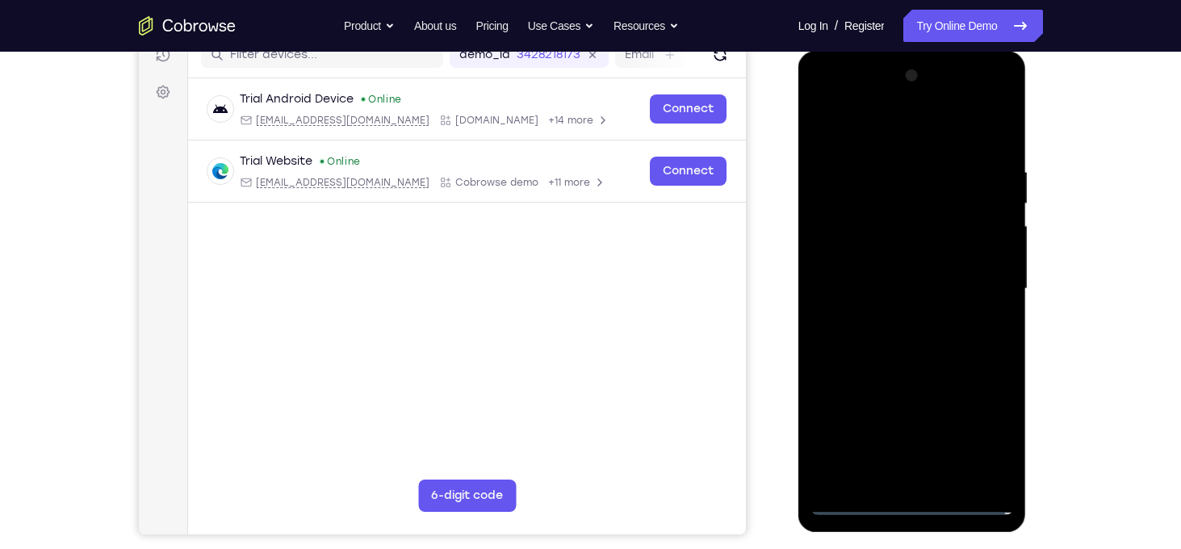
scroll to position [220, 0]
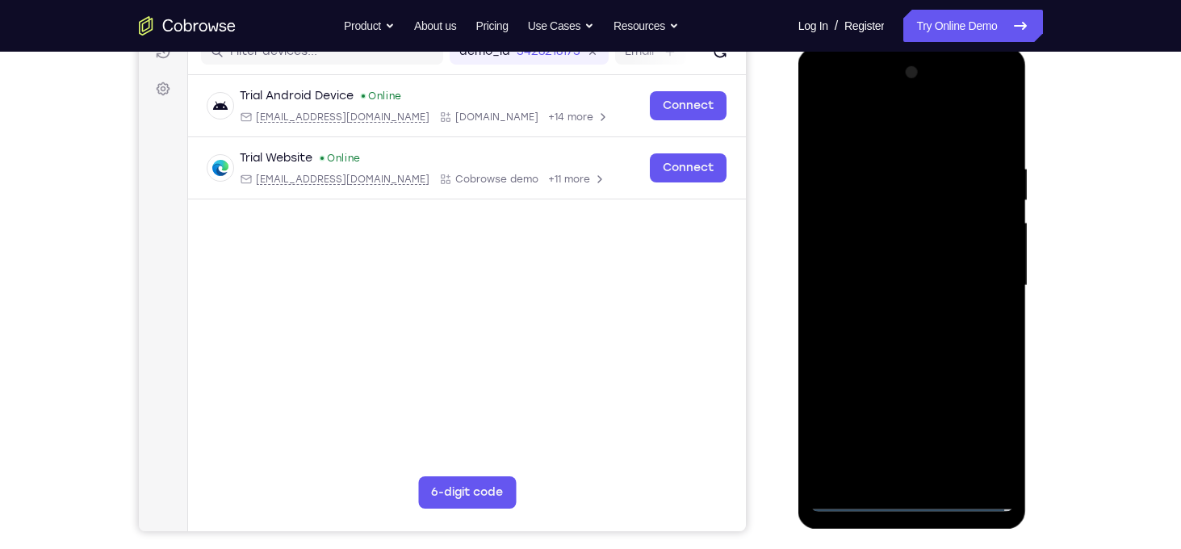
click at [862, 279] on div at bounding box center [912, 286] width 203 height 452
click at [887, 250] on div at bounding box center [912, 286] width 203 height 452
click at [1000, 253] on div at bounding box center [912, 286] width 203 height 452
click at [957, 286] on div at bounding box center [912, 286] width 203 height 452
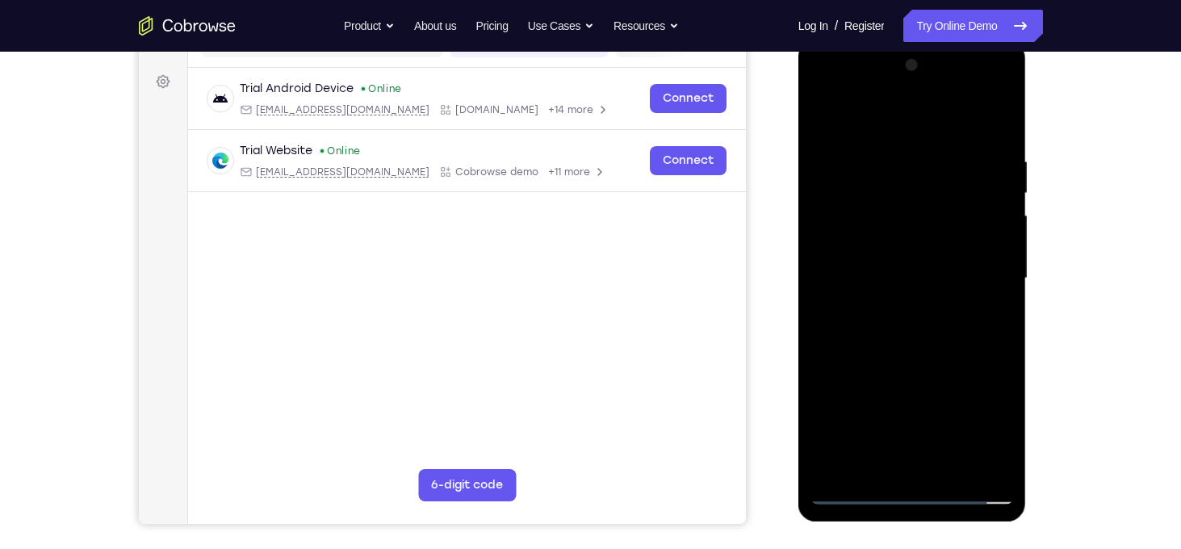
scroll to position [229, 0]
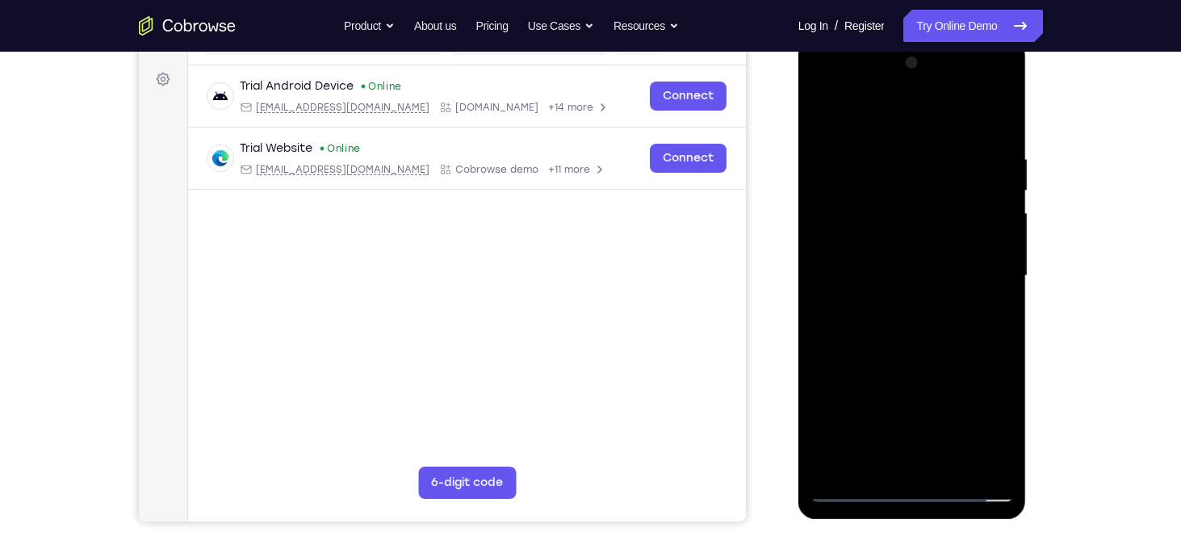
click at [950, 336] on div at bounding box center [912, 276] width 203 height 452
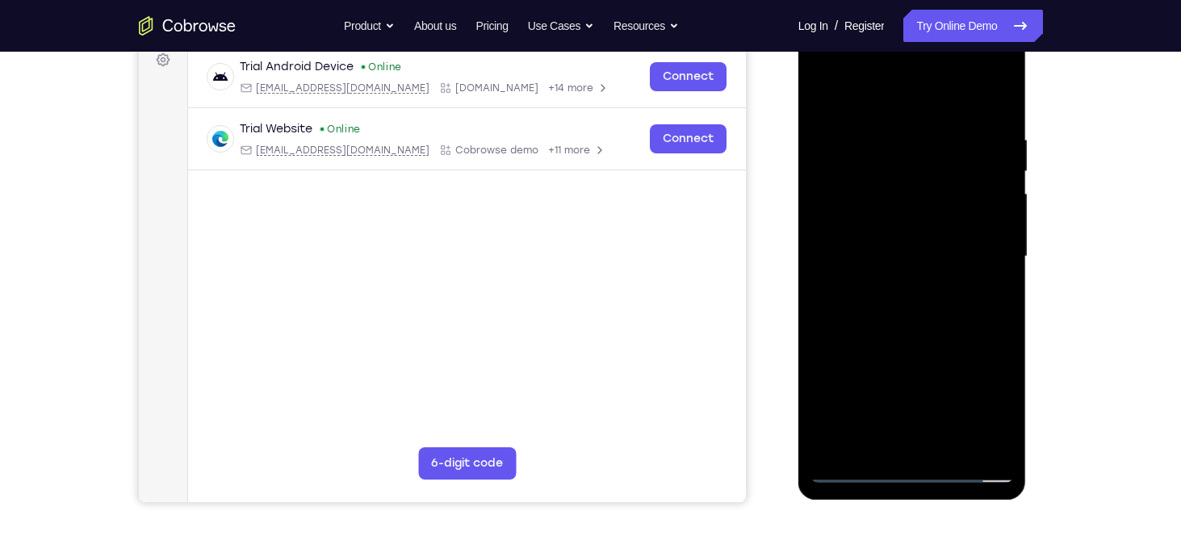
drag, startPoint x: 891, startPoint y: 107, endPoint x: 889, endPoint y: 1, distance: 105.8
click at [889, 19] on html "Online web based iOS Simulators and Android Emulators. Run iPhone, iPad, Mobile…" at bounding box center [914, 261] width 230 height 484
click at [858, 105] on div at bounding box center [912, 257] width 203 height 452
